Goal: Information Seeking & Learning: Learn about a topic

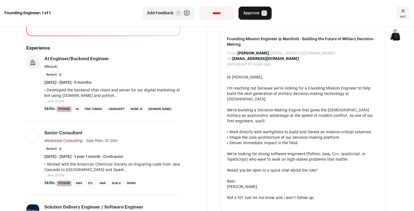
scroll to position [159, 0]
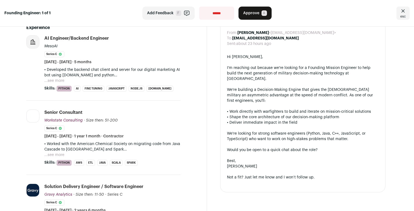
click at [62, 79] on button "...see more" at bounding box center [54, 80] width 20 height 5
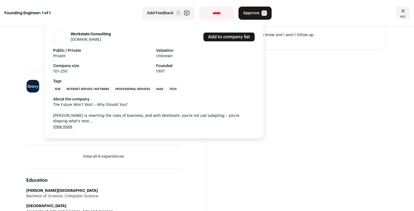
scroll to position [310, 0]
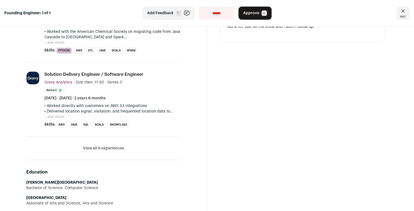
click at [102, 146] on button "View all 6 experiences" at bounding box center [103, 148] width 41 height 5
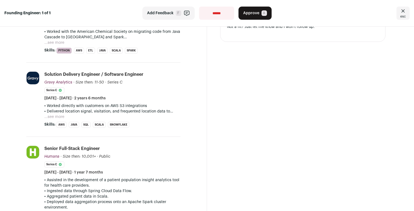
click at [61, 119] on button "...see more" at bounding box center [54, 116] width 20 height 5
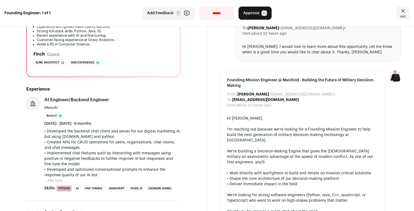
scroll to position [122, 0]
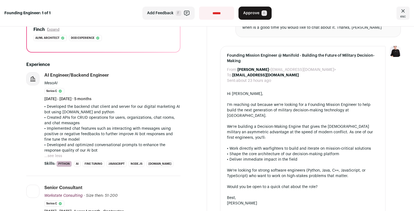
click at [61, 155] on button "...see less" at bounding box center [53, 155] width 18 height 5
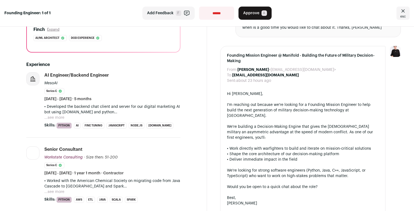
click at [165, 151] on div "Senior Consultant Workstate Consulting Workstate Consulting [DOMAIN_NAME] Add t…" at bounding box center [112, 161] width 136 height 30
click at [61, 118] on button "...see more" at bounding box center [54, 117] width 20 height 5
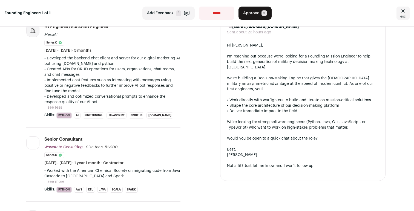
scroll to position [218, 0]
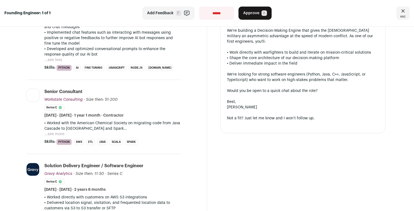
click at [64, 135] on button "...see more" at bounding box center [54, 133] width 20 height 5
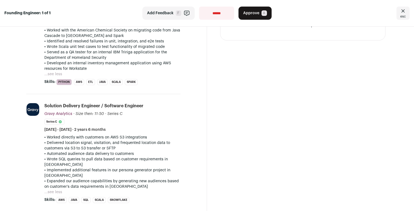
scroll to position [312, 0]
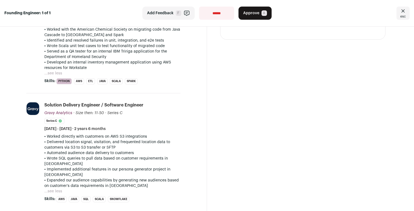
click at [57, 189] on button "...see less" at bounding box center [53, 191] width 18 height 5
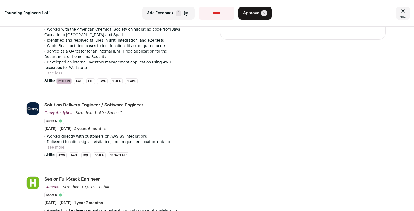
click at [61, 144] on p "• Delivered location signal, visitation, and frequented location data to custom…" at bounding box center [112, 141] width 136 height 5
click at [60, 146] on button "...see more" at bounding box center [54, 147] width 20 height 5
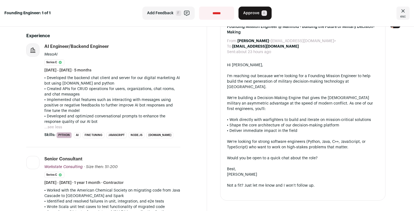
scroll to position [0, 0]
